Goal: Find specific page/section: Find specific page/section

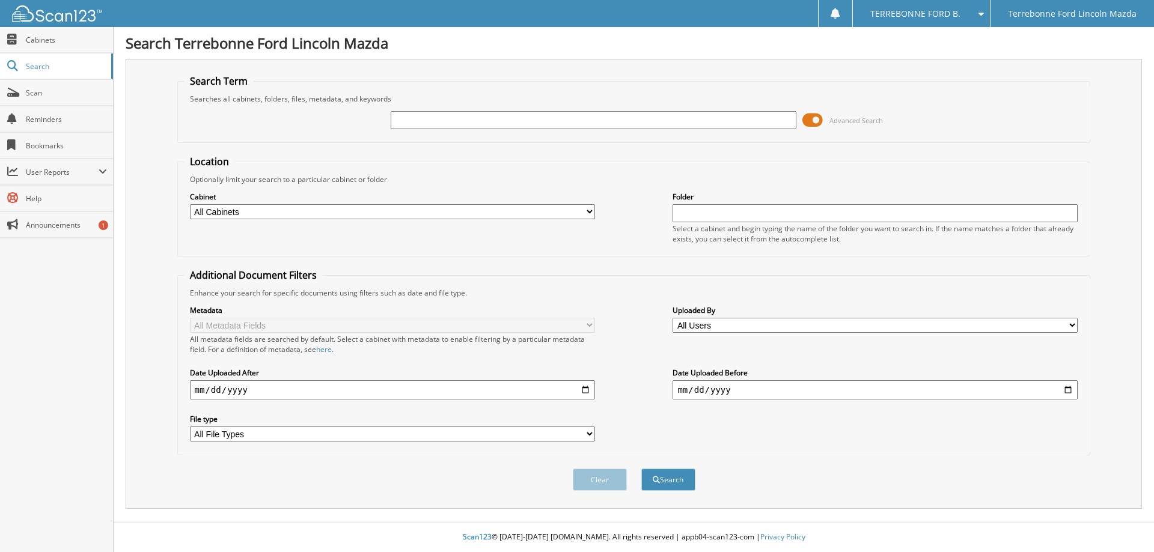
click at [437, 124] on input "text" at bounding box center [593, 120] width 405 height 18
type input "597317"
click at [641, 469] on button "Search" at bounding box center [668, 480] width 54 height 22
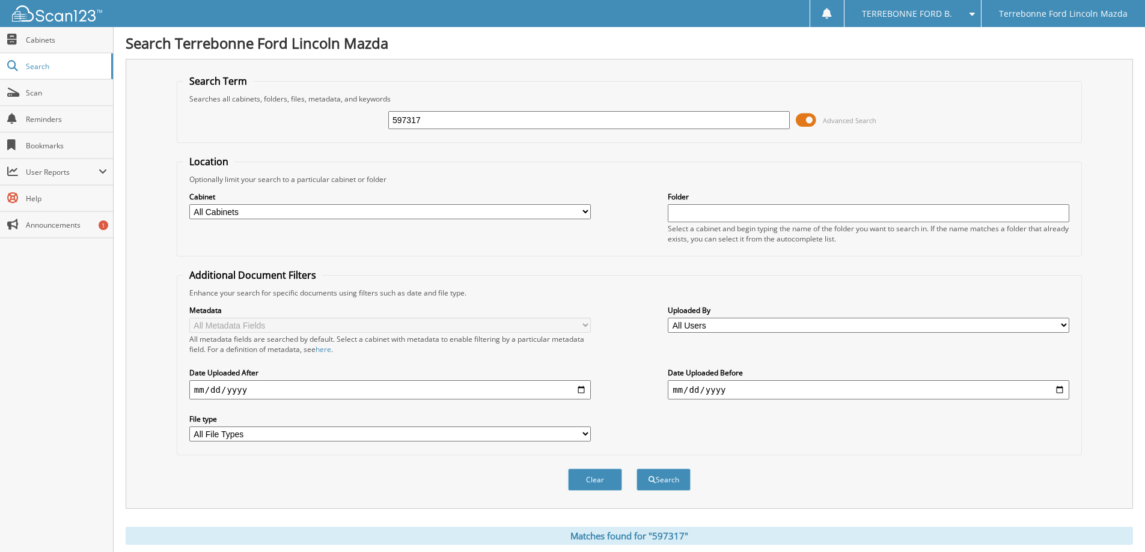
click at [973, 16] on span at bounding box center [968, 14] width 11 height 8
click at [1084, 123] on div "Search Term Searches all cabinets, folders, files, metadata, and keywords 59731…" at bounding box center [629, 284] width 1007 height 450
click at [1088, 14] on span "Terrebonne Ford Lincoln Mazda" at bounding box center [1063, 13] width 129 height 7
click at [63, 40] on span "Cabinets" at bounding box center [66, 40] width 81 height 10
